Goal: Use online tool/utility: Utilize a website feature to perform a specific function

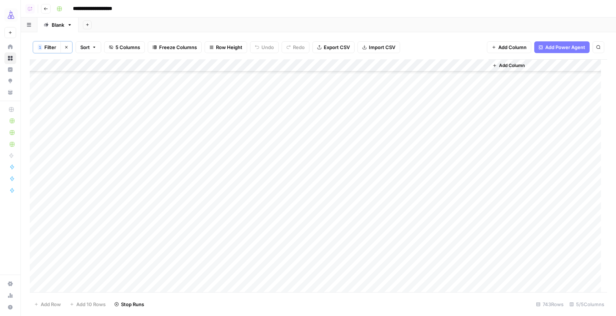
scroll to position [1820, 0]
click at [42, 66] on div "Add Column" at bounding box center [318, 176] width 577 height 234
click at [59, 306] on span "Delete 743 Rows" at bounding box center [53, 304] width 38 height 7
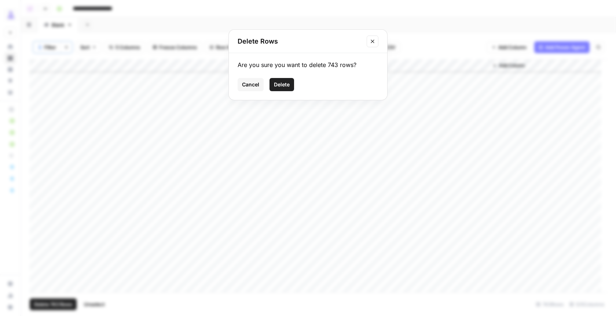
click at [283, 84] on span "Delete" at bounding box center [282, 84] width 16 height 7
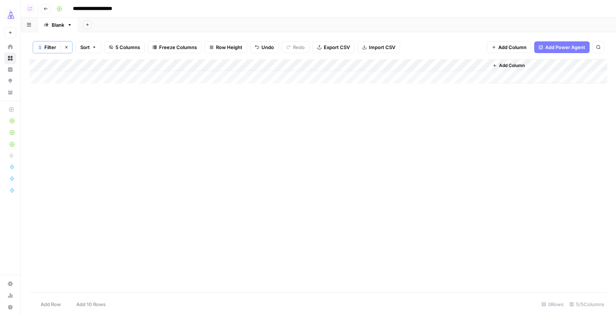
scroll to position [0, 0]
click at [102, 79] on div "Add Column" at bounding box center [318, 71] width 577 height 24
click at [125, 80] on div "Add Column" at bounding box center [318, 71] width 577 height 24
click at [122, 107] on div "Add Column" at bounding box center [318, 175] width 577 height 233
click at [466, 136] on div "Add Column" at bounding box center [318, 175] width 577 height 233
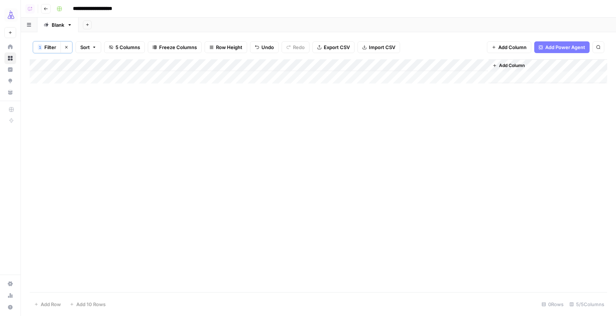
click at [297, 66] on div "Add Column" at bounding box center [318, 71] width 577 height 24
click at [284, 134] on span "Remove Column" at bounding box center [290, 136] width 64 height 7
click at [243, 75] on span "Cancel" at bounding box center [250, 75] width 17 height 7
click at [296, 64] on div "Add Column" at bounding box center [318, 71] width 577 height 24
click at [276, 117] on span "Filter" at bounding box center [290, 115] width 64 height 7
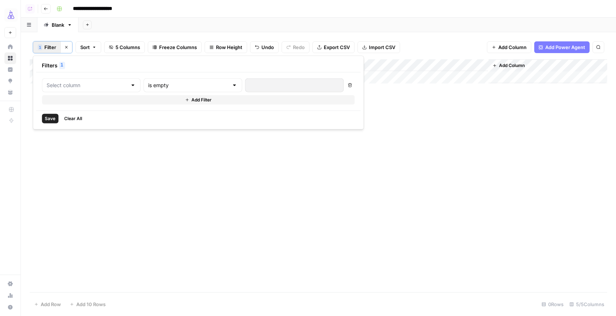
type input "Status"
click at [75, 116] on span "Clear All" at bounding box center [73, 118] width 18 height 7
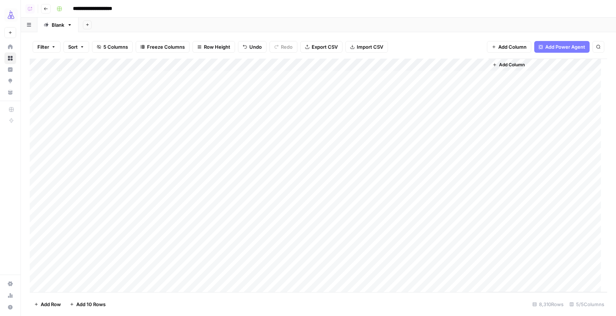
click at [436, 24] on div "Add Sheet" at bounding box center [346, 25] width 537 height 15
click at [41, 64] on div "Add Column" at bounding box center [318, 176] width 577 height 234
click at [57, 304] on span "Delete 8310 Rows" at bounding box center [54, 304] width 41 height 7
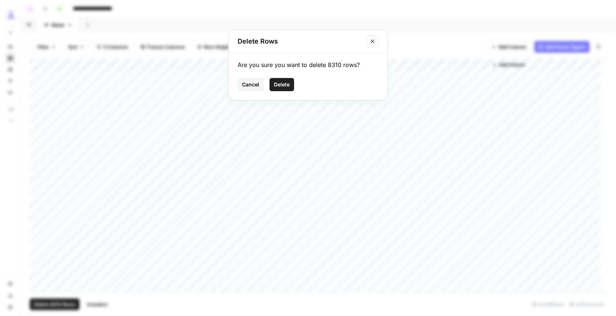
click at [278, 84] on span "Delete" at bounding box center [282, 84] width 16 height 7
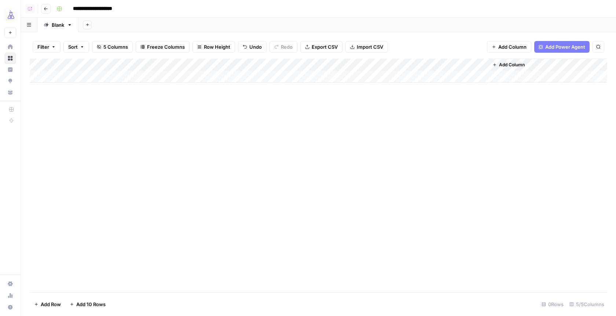
click at [78, 78] on div "Add Column" at bounding box center [318, 71] width 577 height 24
click at [106, 159] on div "Add Column" at bounding box center [318, 176] width 577 height 234
click at [176, 135] on div "Add Column" at bounding box center [318, 176] width 577 height 234
click at [138, 74] on div "Add Column" at bounding box center [318, 77] width 577 height 37
click at [115, 62] on div "Add Column" at bounding box center [318, 77] width 577 height 37
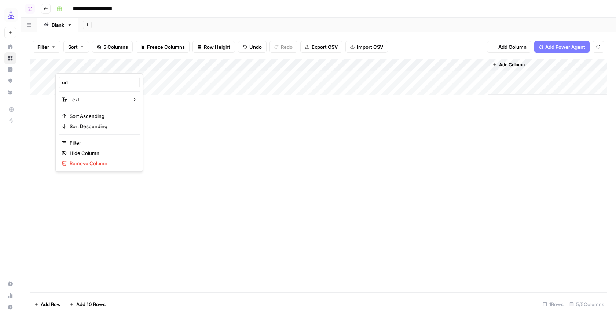
click at [158, 89] on div "Add Column" at bounding box center [318, 77] width 577 height 37
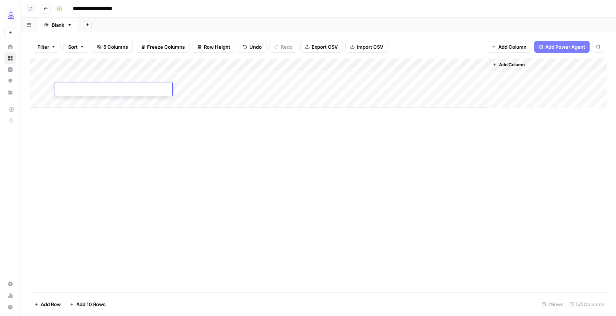
click at [155, 159] on div "Add Column" at bounding box center [318, 176] width 577 height 234
click at [41, 64] on div "Add Column" at bounding box center [318, 83] width 577 height 49
click at [75, 77] on div "Add Column" at bounding box center [318, 83] width 577 height 49
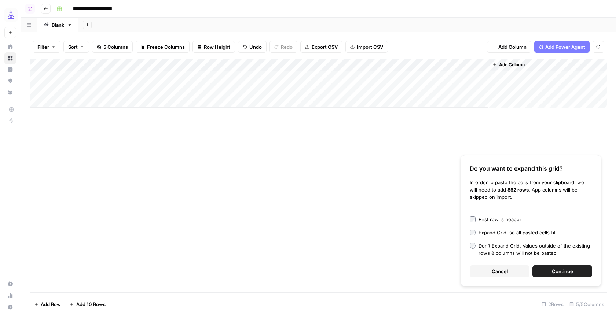
click at [547, 267] on button "Continue" at bounding box center [562, 272] width 60 height 12
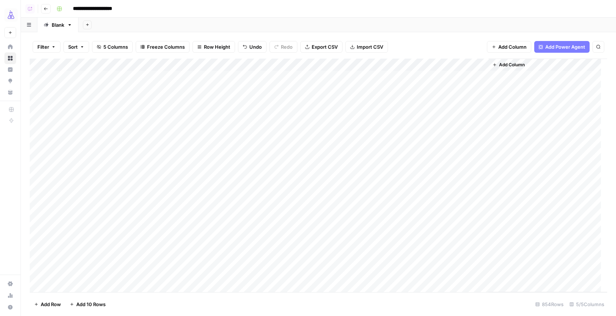
click at [185, 67] on div "Add Column" at bounding box center [318, 176] width 577 height 234
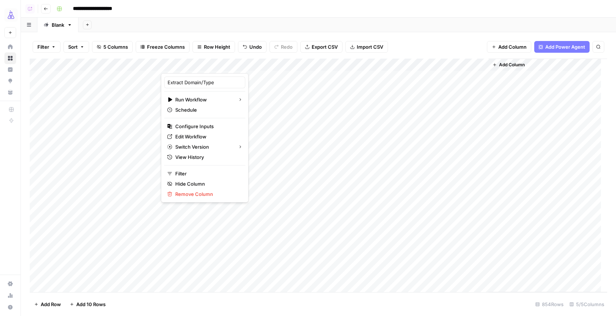
click at [239, 64] on div at bounding box center [202, 66] width 83 height 15
click at [236, 64] on div at bounding box center [202, 66] width 83 height 15
click at [239, 103] on span "All Rows" at bounding box center [254, 100] width 46 height 7
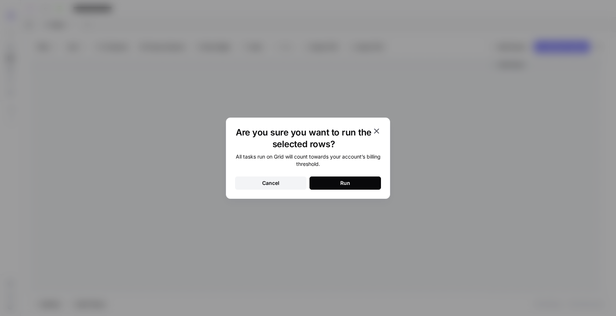
click at [327, 182] on button "Run" at bounding box center [344, 183] width 71 height 13
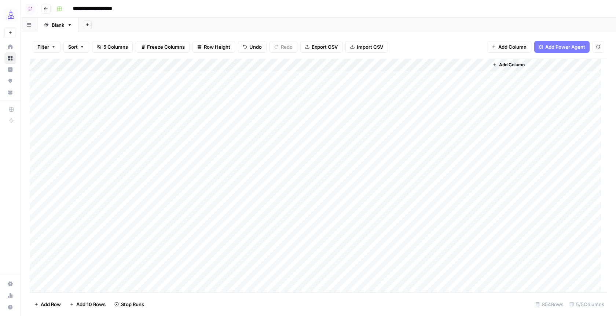
click at [408, 150] on div "Add Column" at bounding box center [318, 176] width 577 height 234
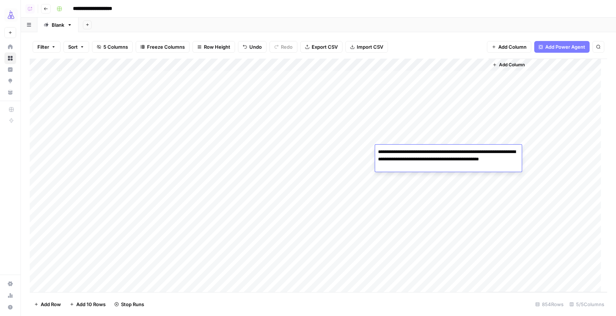
click at [236, 115] on div "Add Column" at bounding box center [318, 176] width 577 height 234
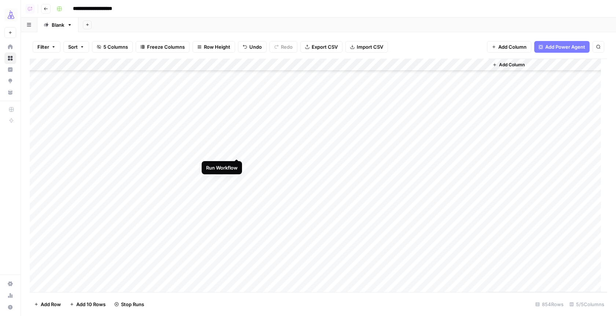
scroll to position [422, 0]
click at [433, 150] on div "Add Column" at bounding box center [318, 176] width 577 height 234
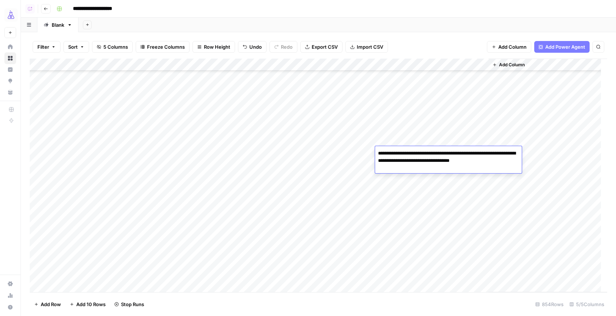
click at [432, 180] on div "Add Column" at bounding box center [318, 176] width 577 height 234
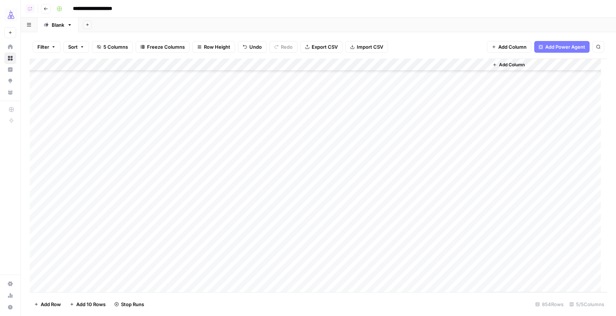
scroll to position [1438, 0]
click at [397, 184] on div "Add Column" at bounding box center [318, 176] width 577 height 234
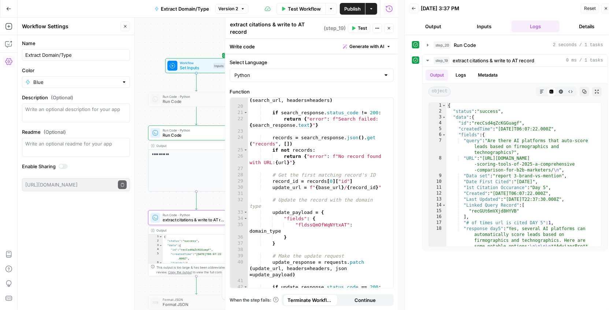
scroll to position [156, 0]
